Goal: Entertainment & Leisure: Consume media (video, audio)

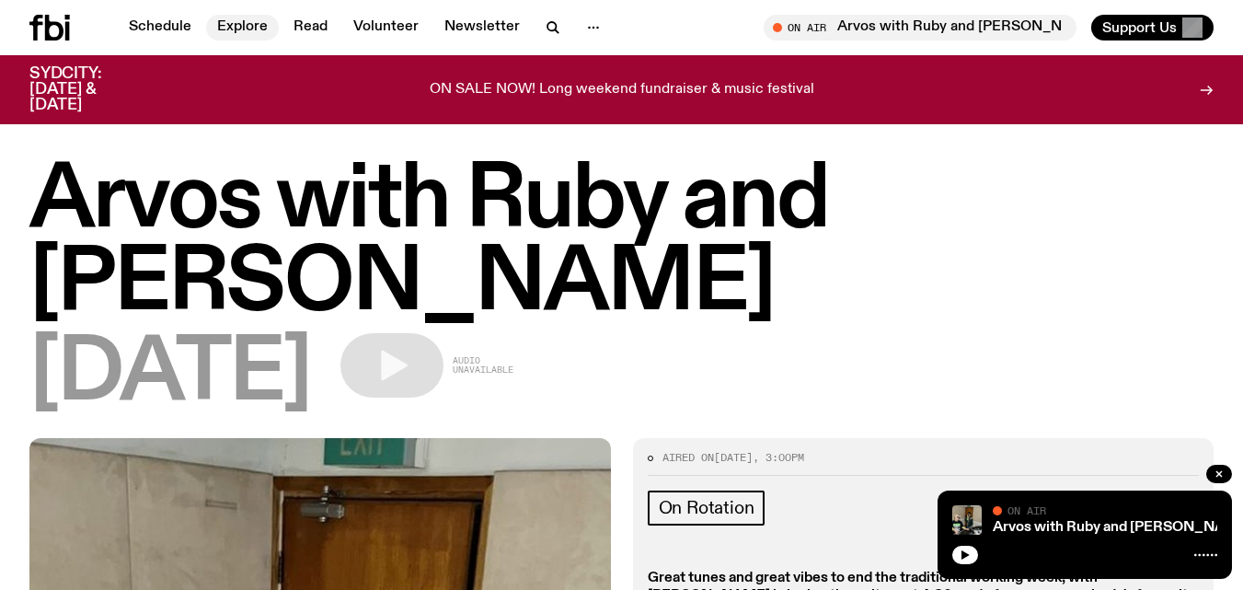
scroll to position [1557, 0]
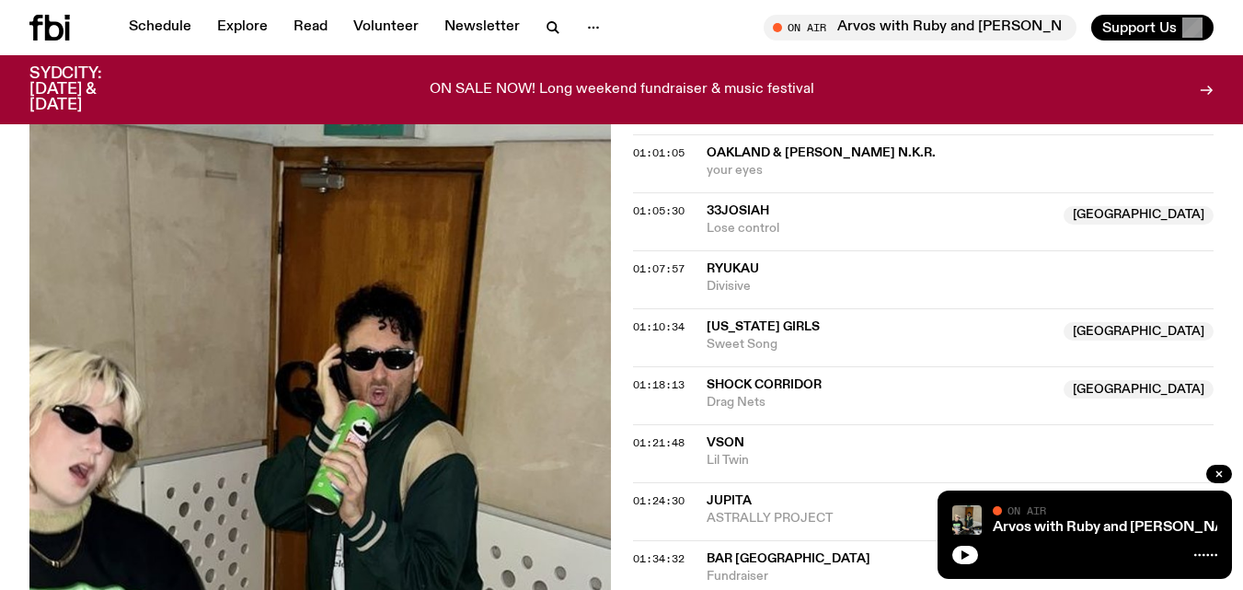
click at [51, 37] on icon at bounding box center [54, 28] width 18 height 26
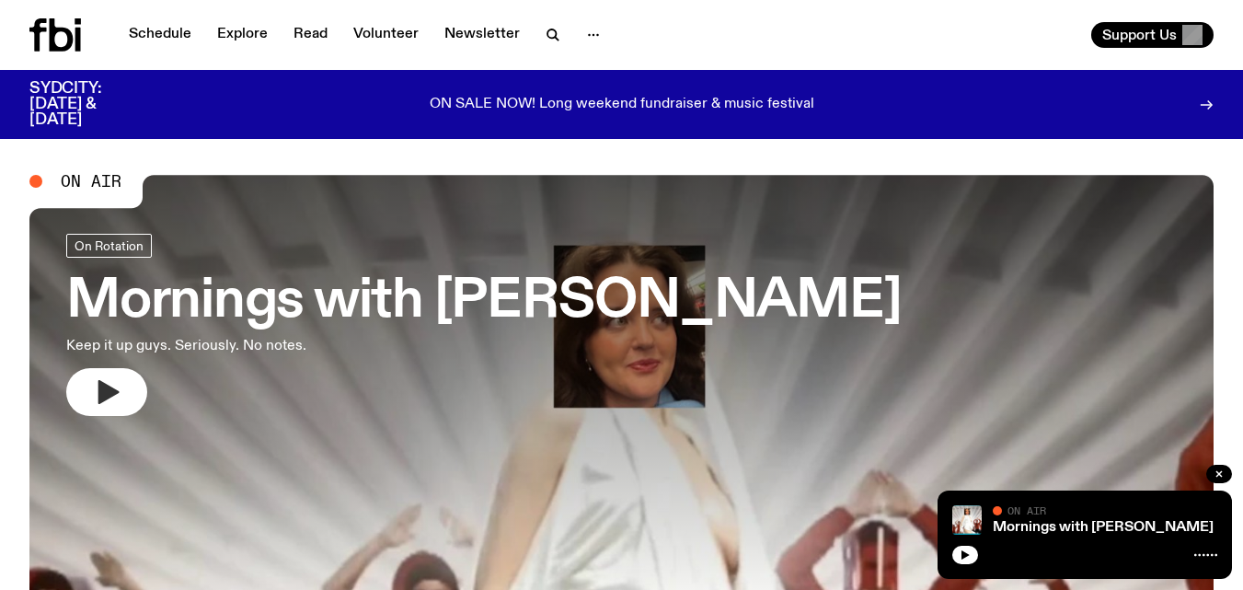
click at [116, 384] on icon "button" at bounding box center [106, 391] width 29 height 29
